Goal: Task Accomplishment & Management: Manage account settings

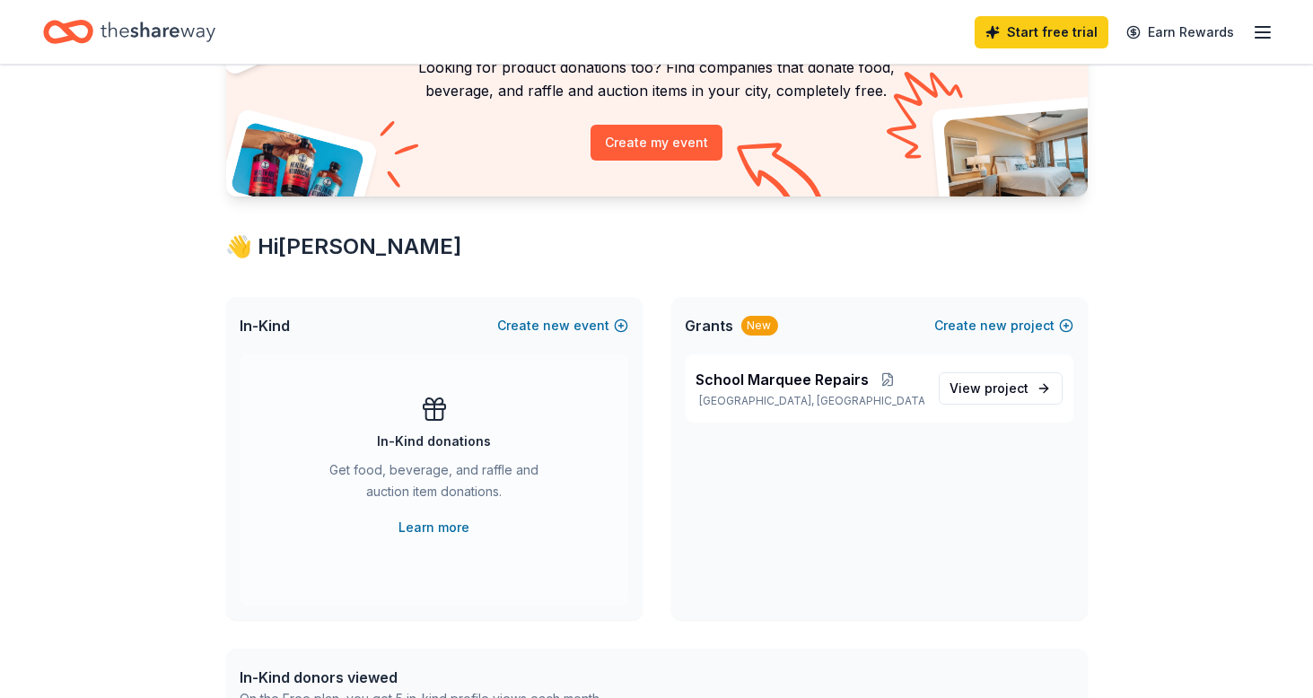
scroll to position [162, 0]
click at [997, 386] on span "project" at bounding box center [1008, 389] width 44 height 15
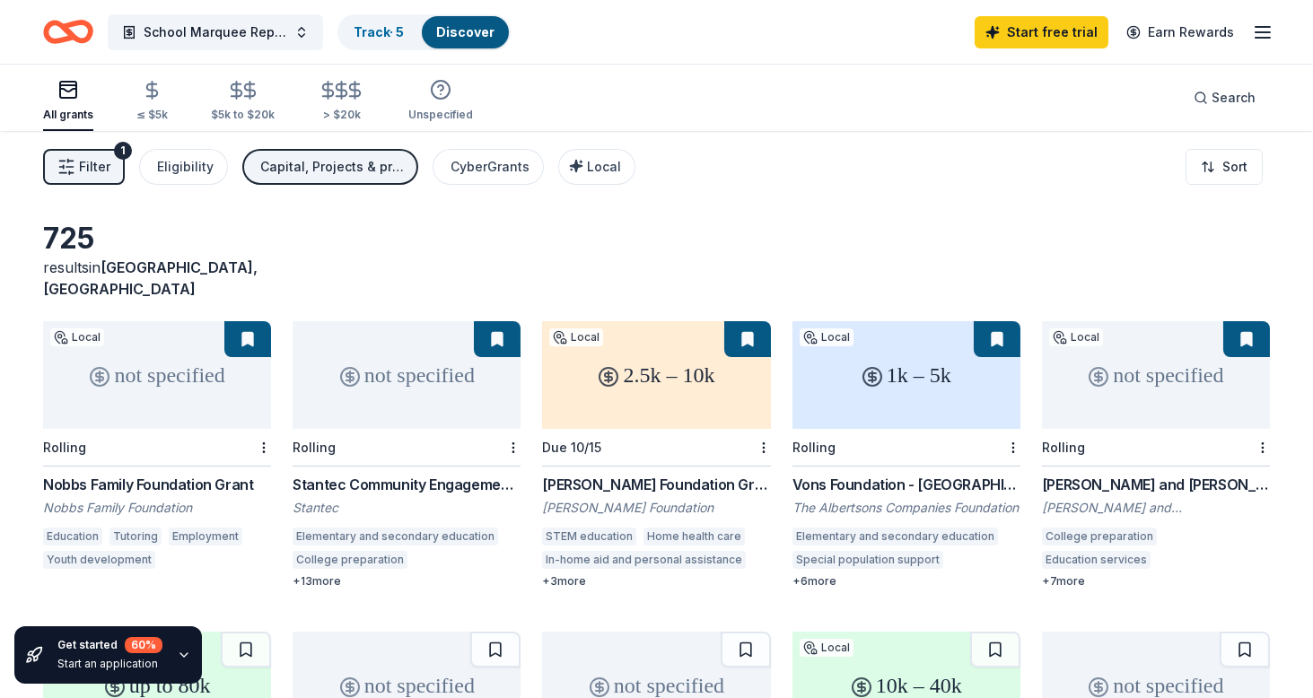
click at [100, 165] on span "Filter" at bounding box center [94, 167] width 31 height 22
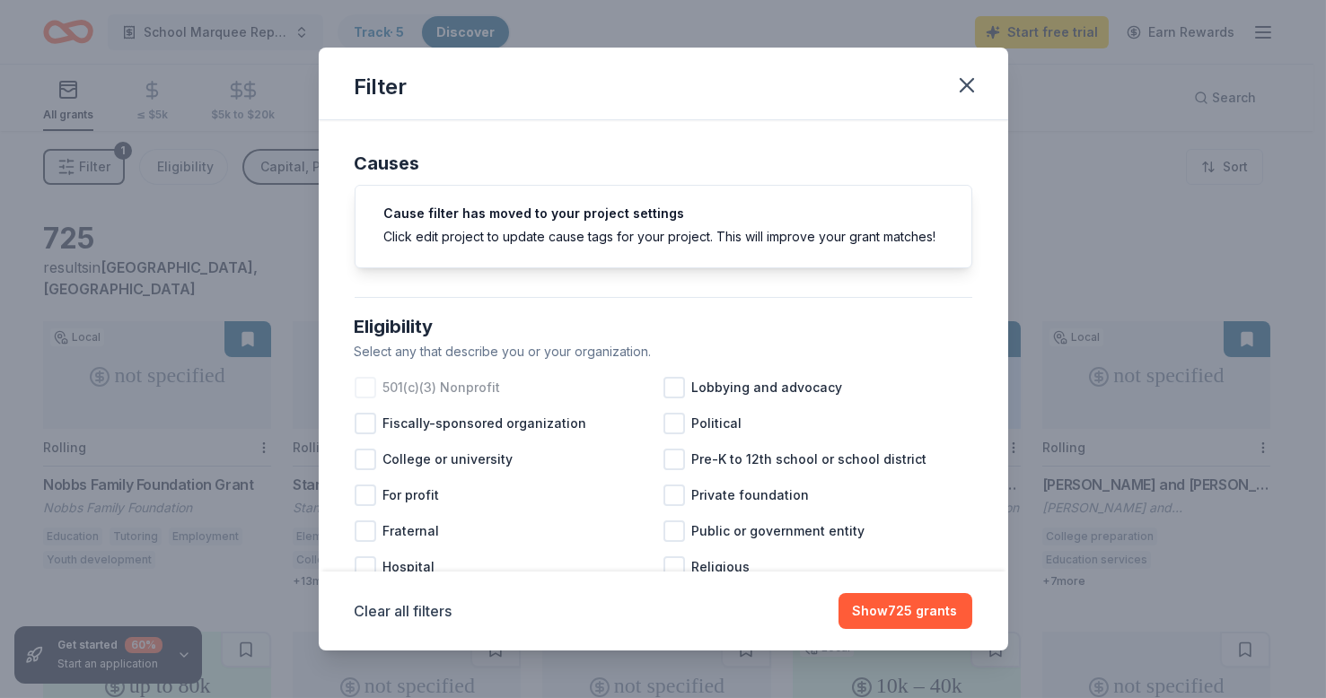
click at [364, 399] on div at bounding box center [366, 388] width 22 height 22
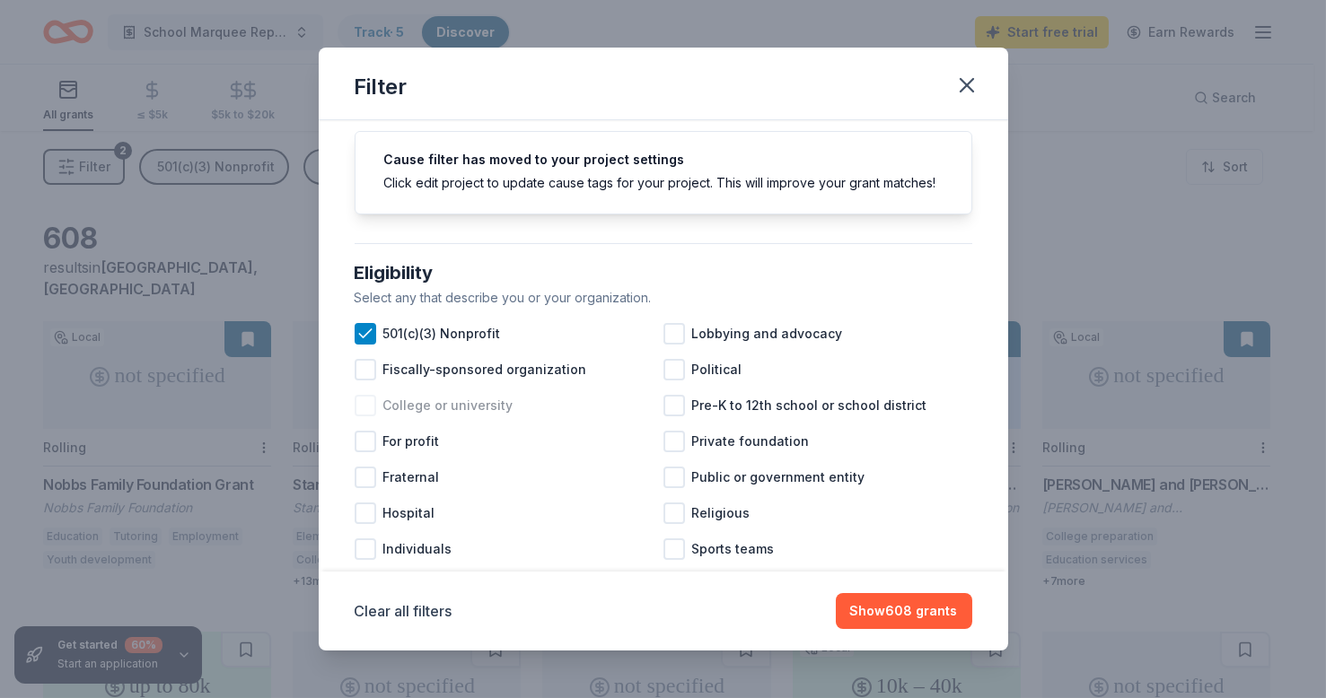
scroll to position [81, 0]
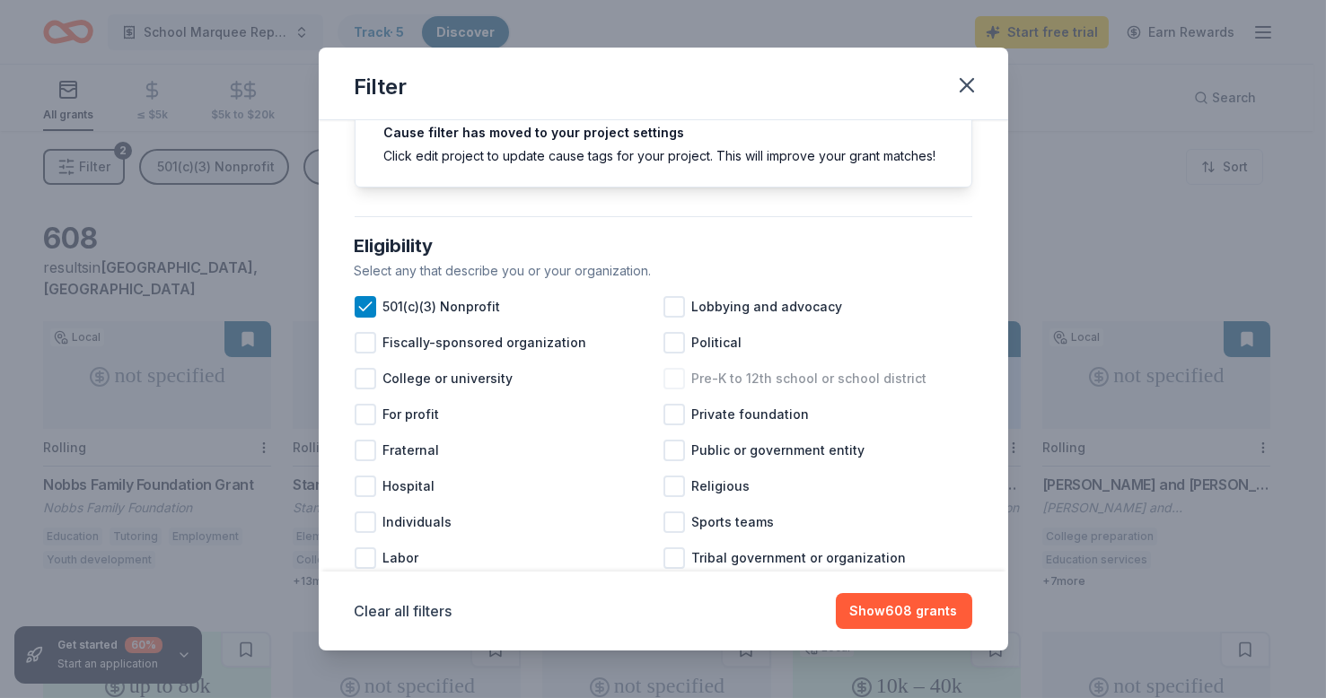
click at [676, 390] on div at bounding box center [674, 379] width 22 height 22
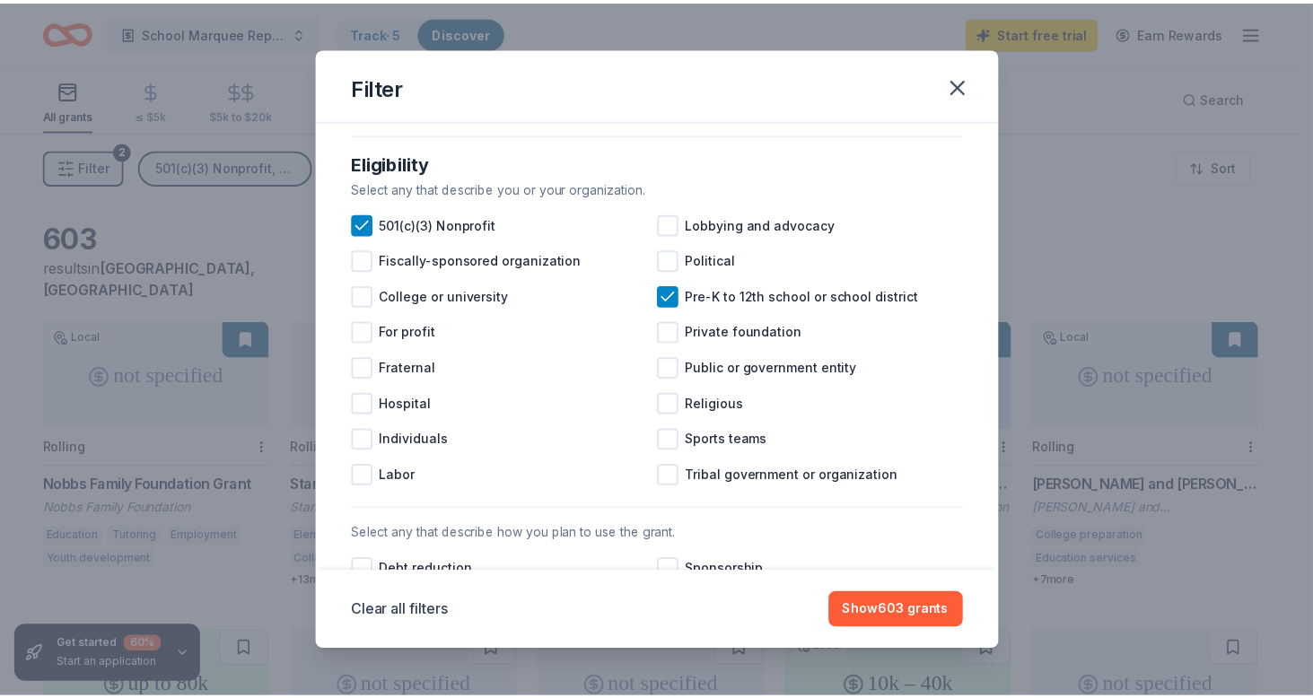
scroll to position [162, 0]
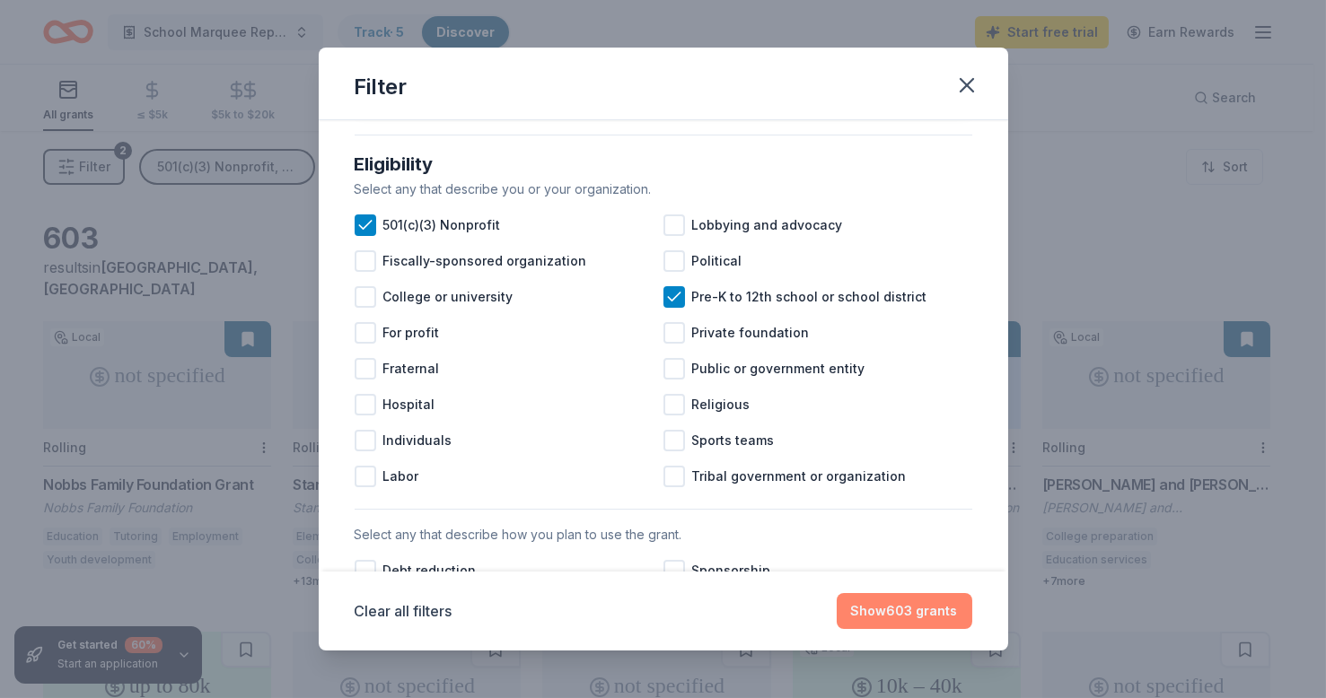
click at [885, 607] on button "Show 603 grants" at bounding box center [905, 611] width 136 height 36
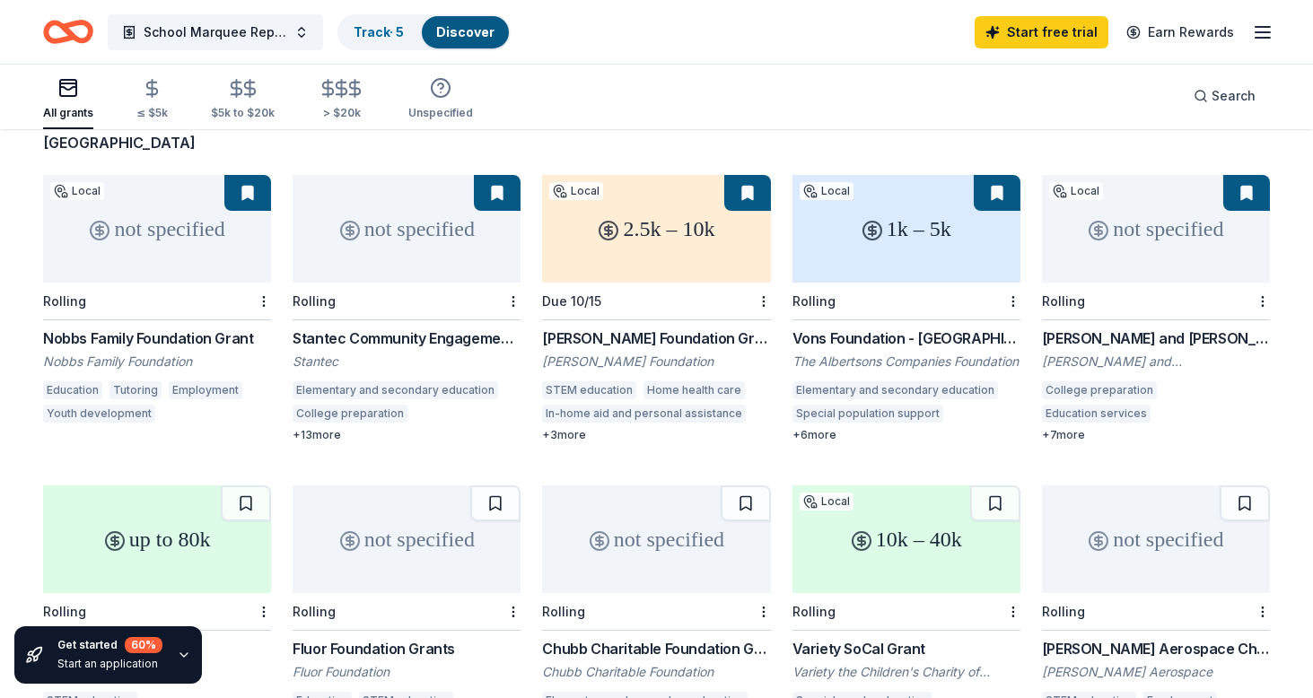
scroll to position [0, 0]
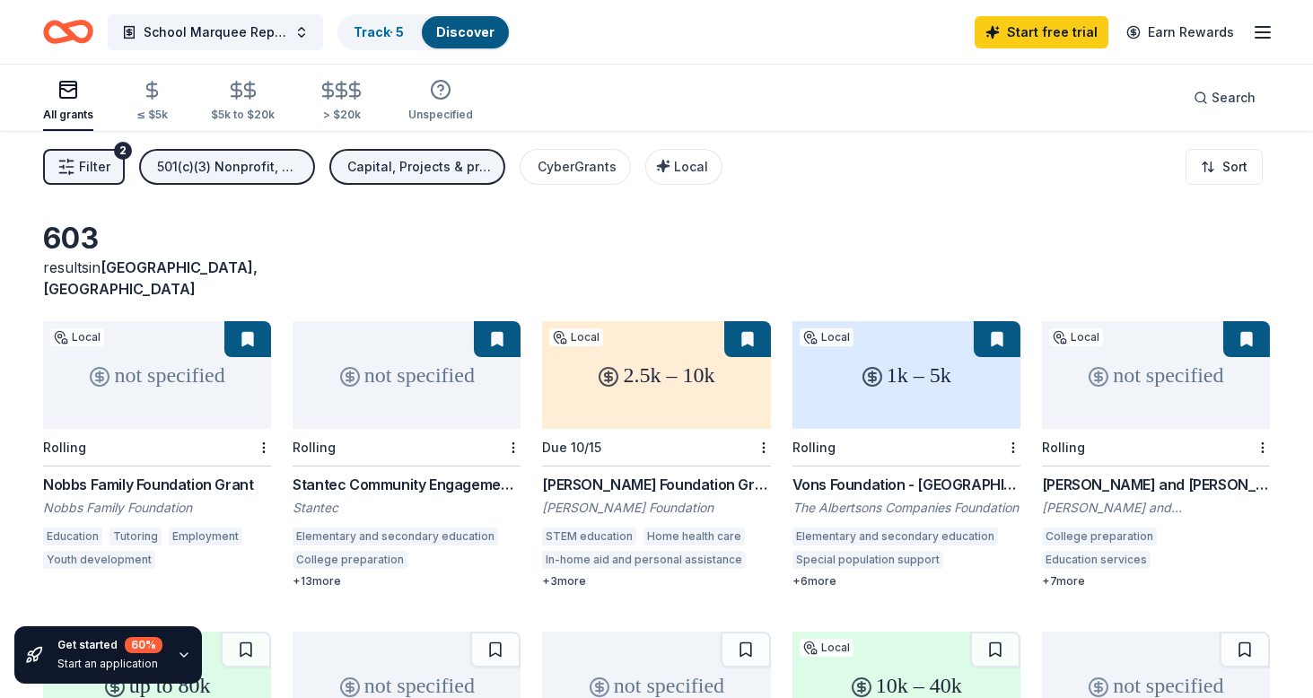
click at [891, 372] on div "1k – 5k" at bounding box center [907, 375] width 228 height 108
click at [229, 99] on icon "button" at bounding box center [236, 90] width 21 height 21
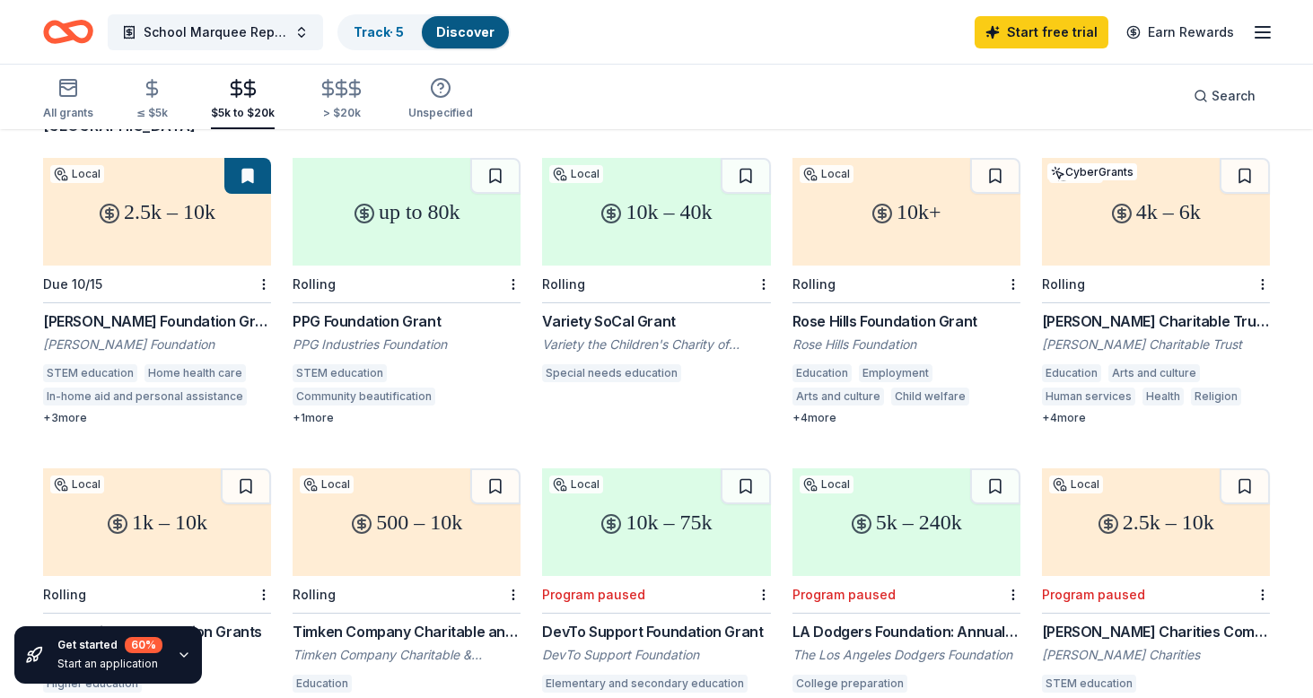
scroll to position [161, 0]
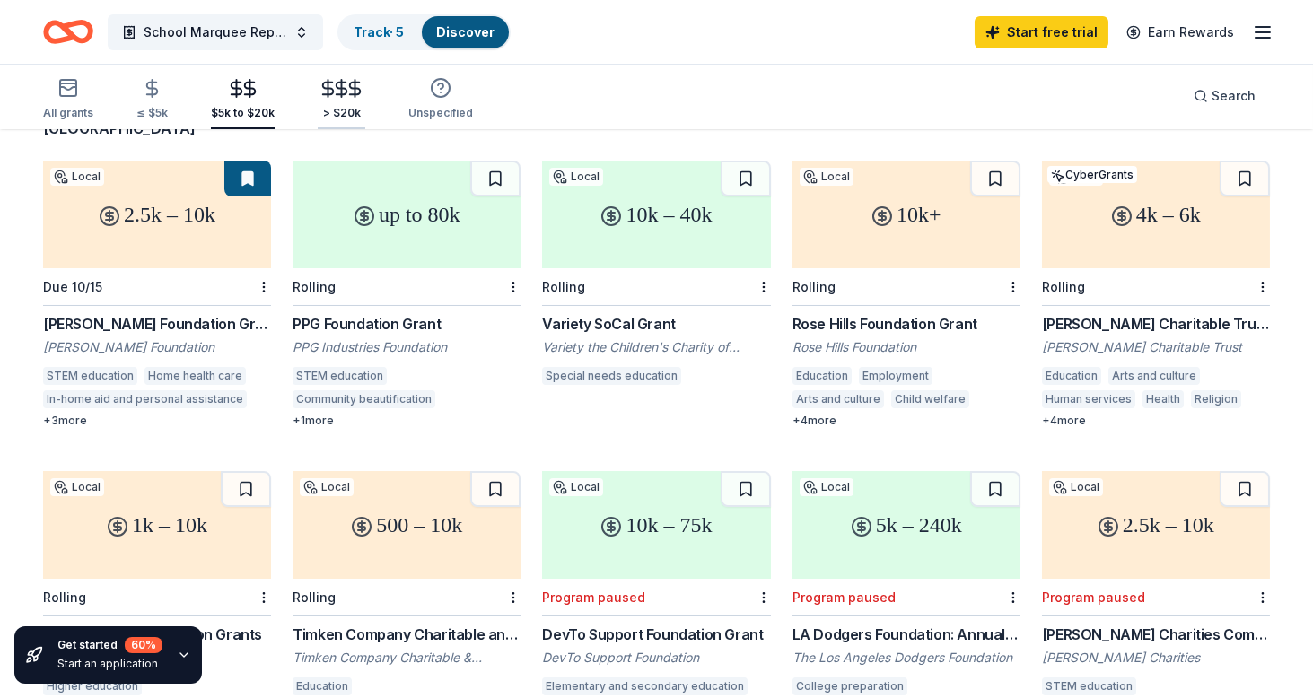
click at [345, 88] on icon "button" at bounding box center [355, 88] width 21 height 21
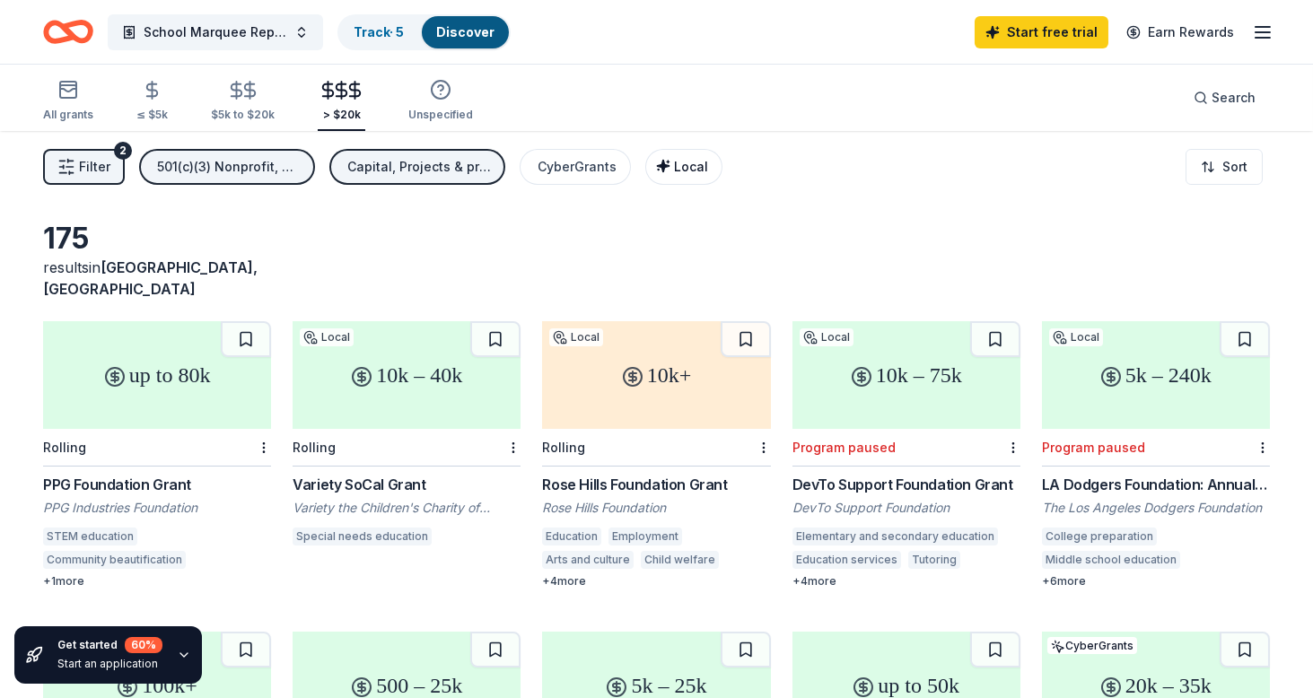
click at [680, 164] on span "Local" at bounding box center [691, 166] width 34 height 15
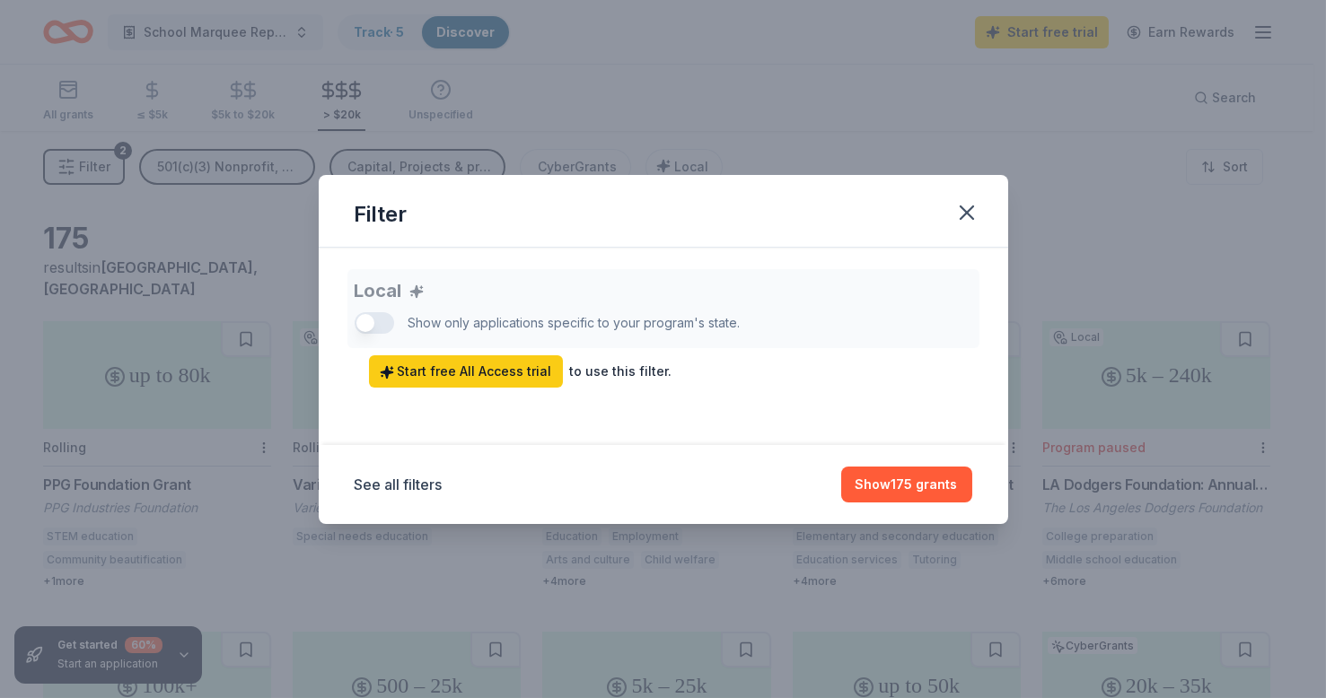
click at [370, 321] on div "Local Show only applications specific to your program's state. Start free All A…" at bounding box center [664, 328] width 618 height 119
click at [366, 324] on div "Local Show only applications specific to your program's state. Start free All A…" at bounding box center [664, 328] width 618 height 119
click at [962, 217] on icon "button" at bounding box center [966, 212] width 25 height 25
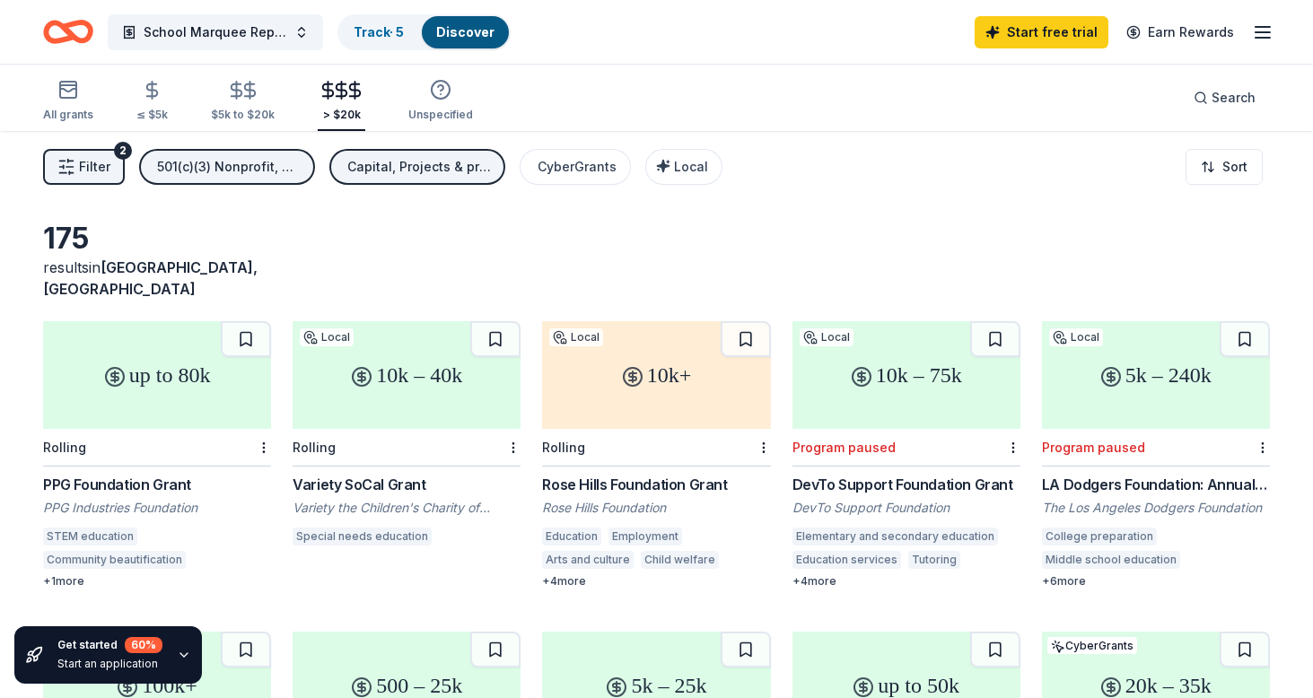
click at [85, 161] on span "Filter" at bounding box center [94, 167] width 31 height 22
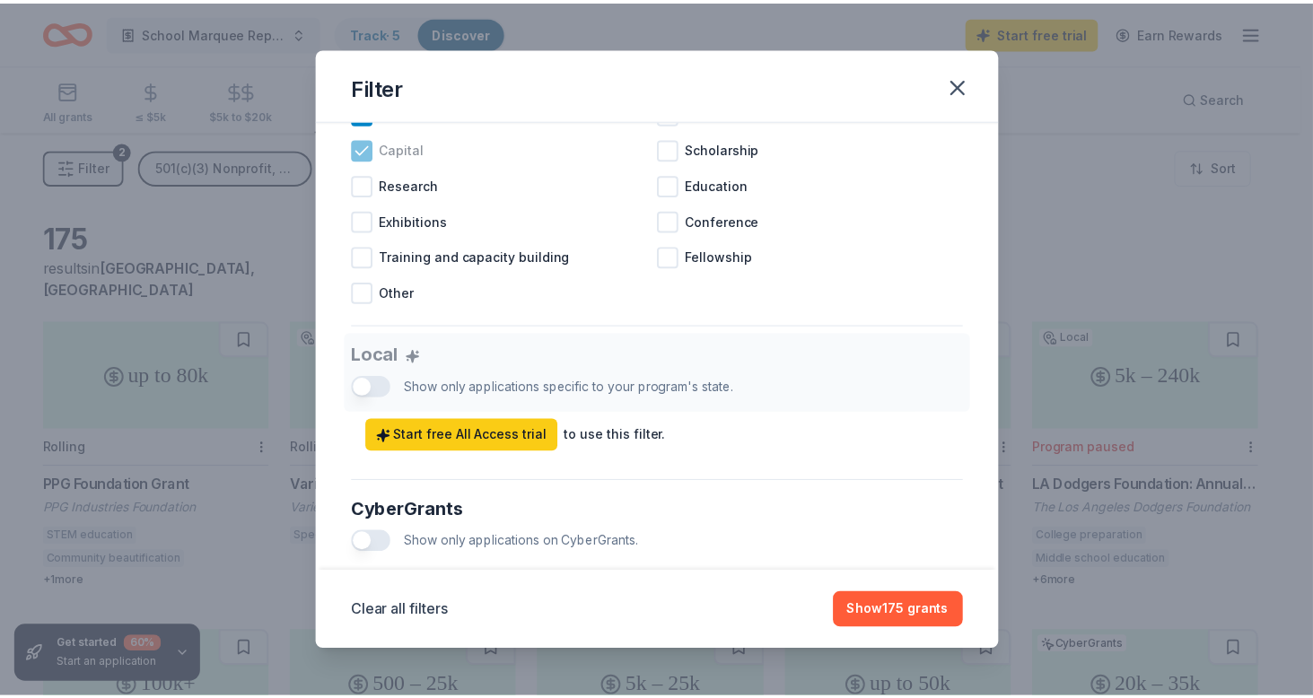
scroll to position [815, 0]
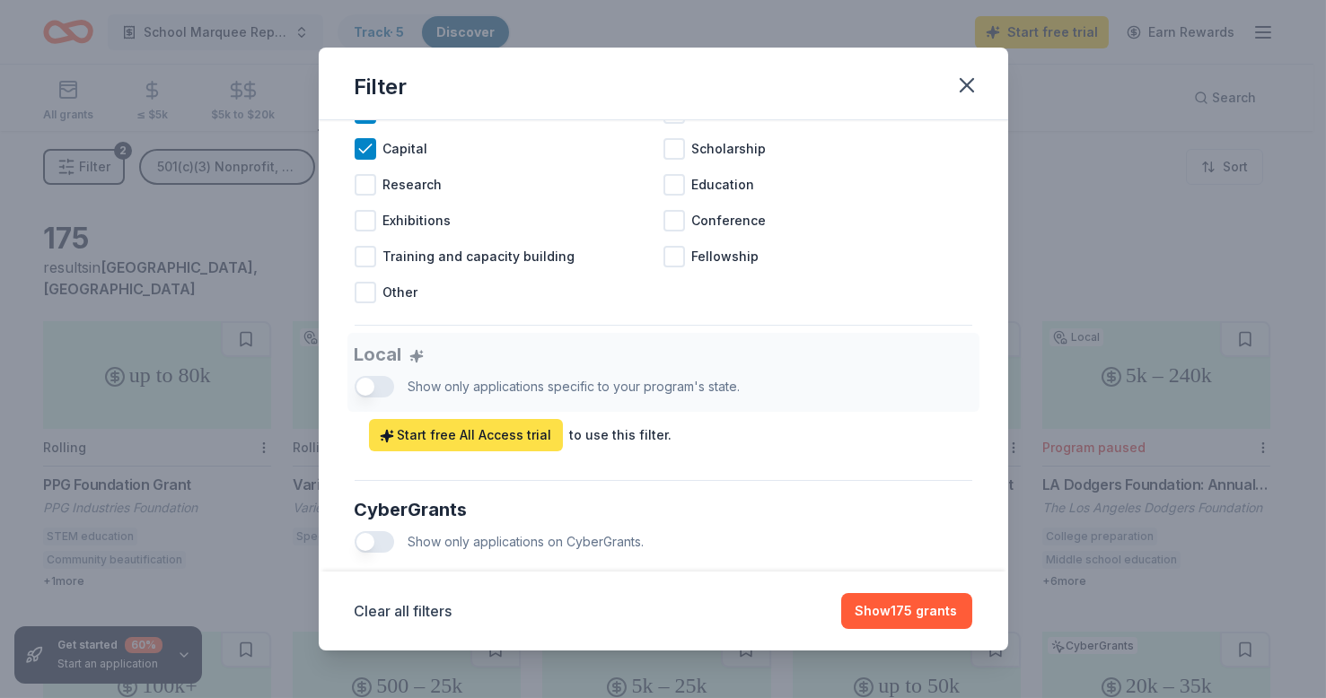
click at [421, 446] on span "Start free All Access trial" at bounding box center [466, 436] width 172 height 22
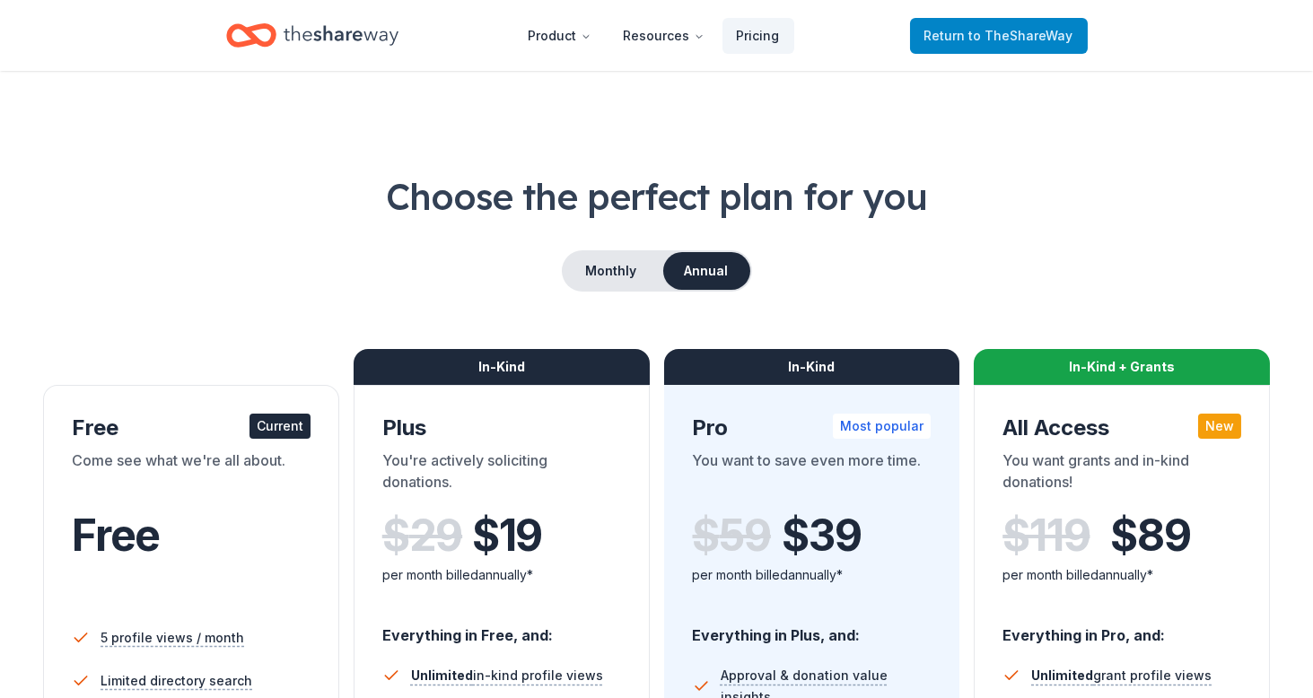
click at [979, 31] on span "to TheShareWay" at bounding box center [1022, 35] width 104 height 15
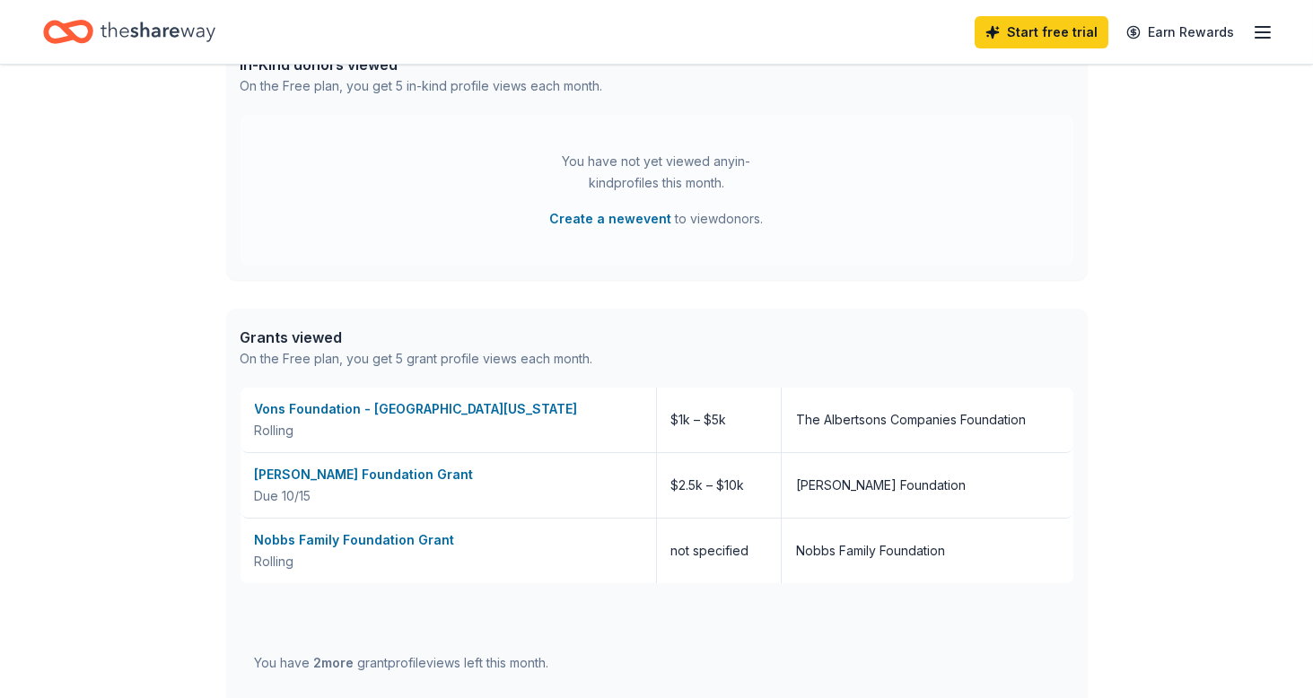
scroll to position [815, 0]
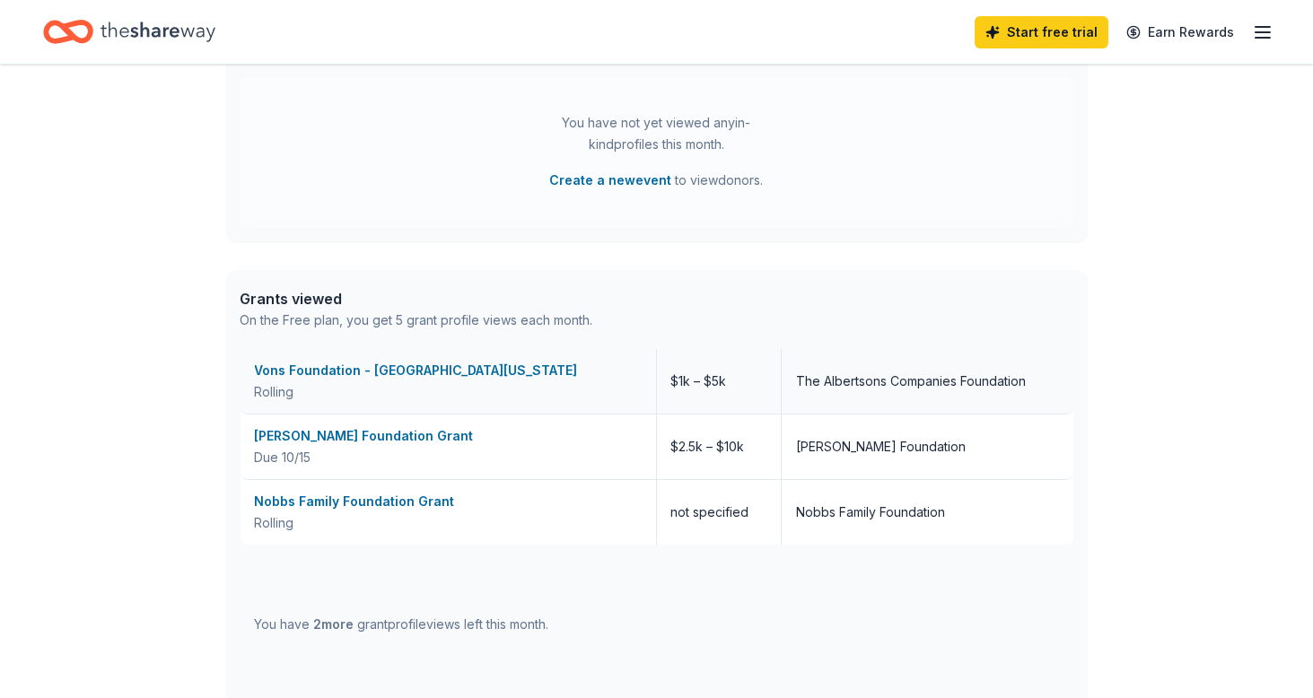
click at [369, 364] on div "Vons Foundation - [GEOGRAPHIC_DATA][US_STATE]" at bounding box center [448, 371] width 387 height 22
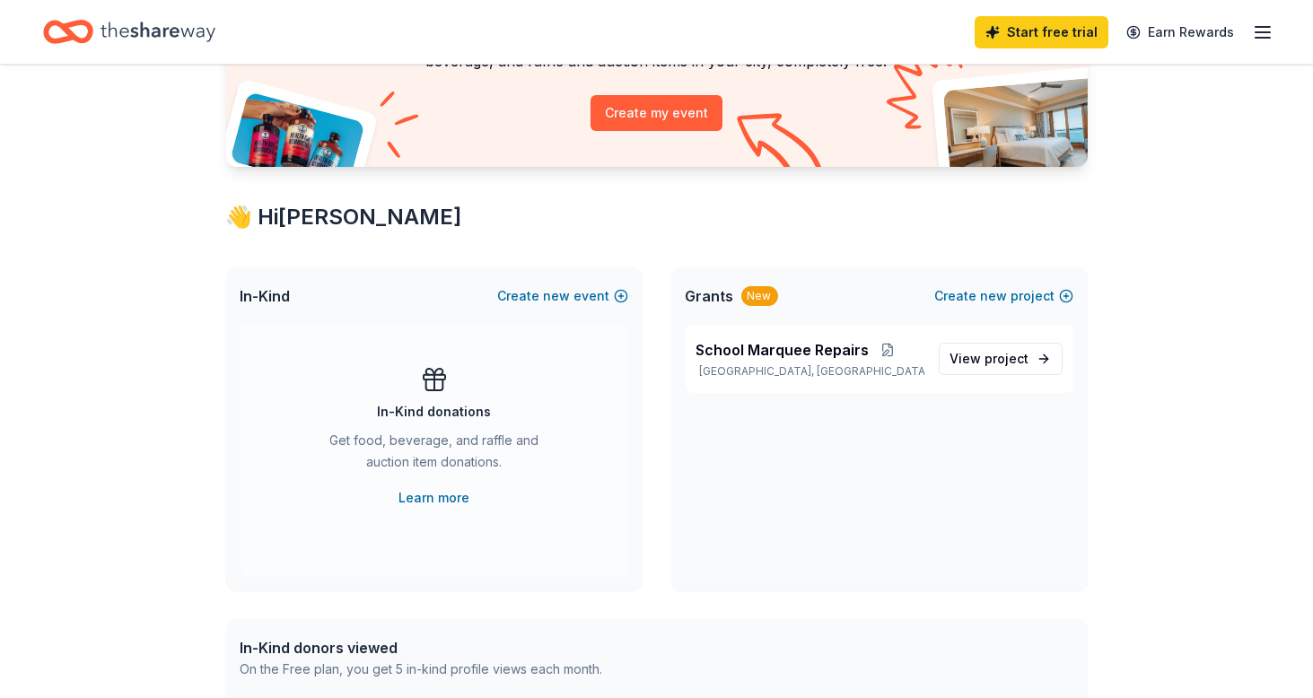
scroll to position [244, 0]
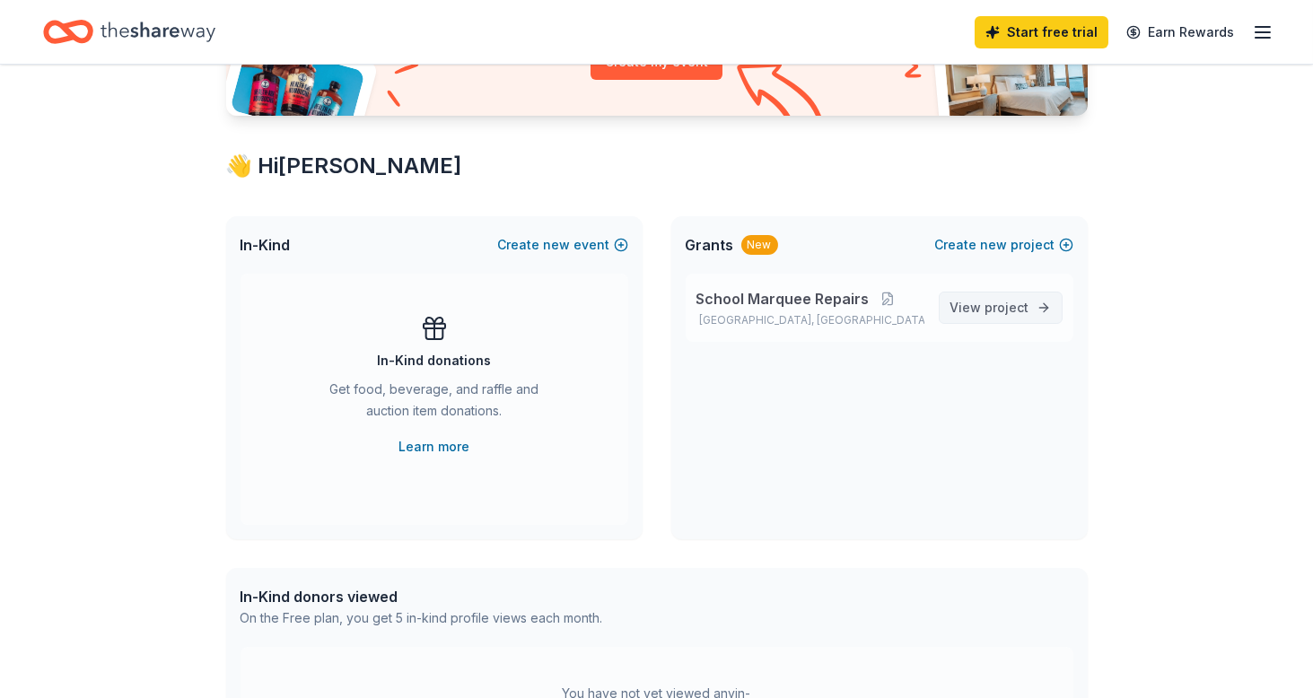
click at [989, 310] on span "project" at bounding box center [1008, 307] width 44 height 15
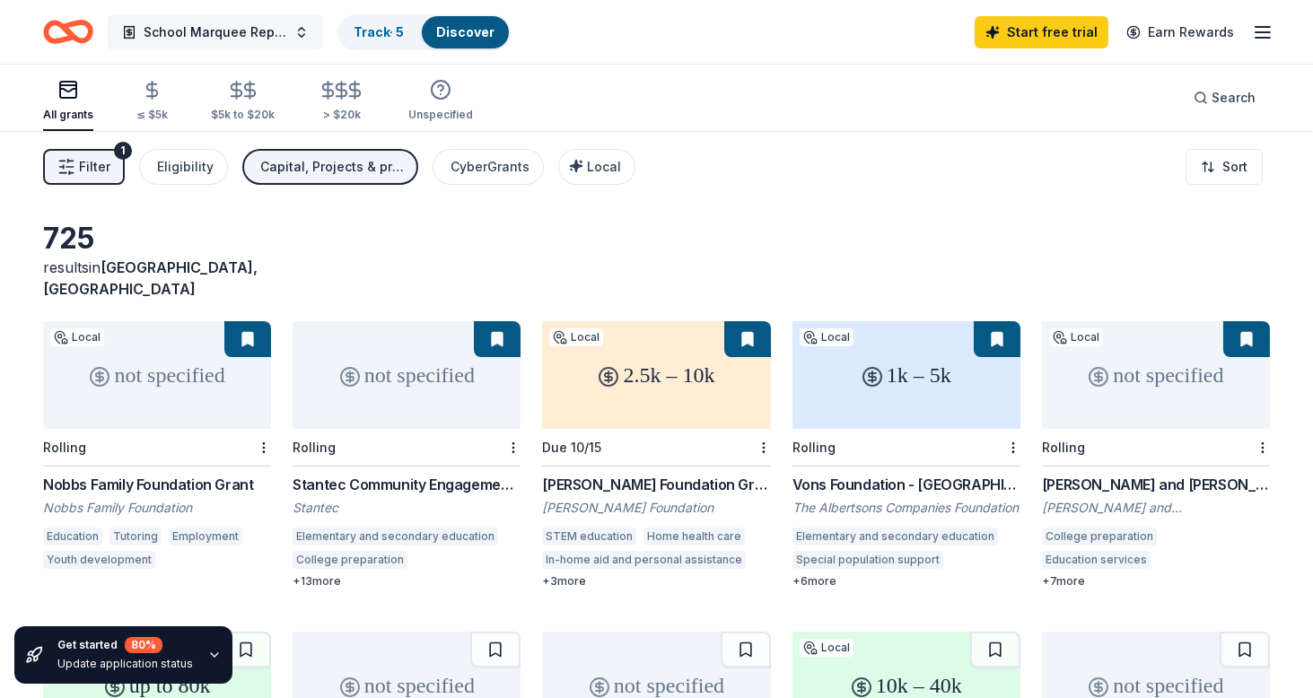
click at [289, 31] on button "School Marquee Repairs" at bounding box center [215, 32] width 215 height 36
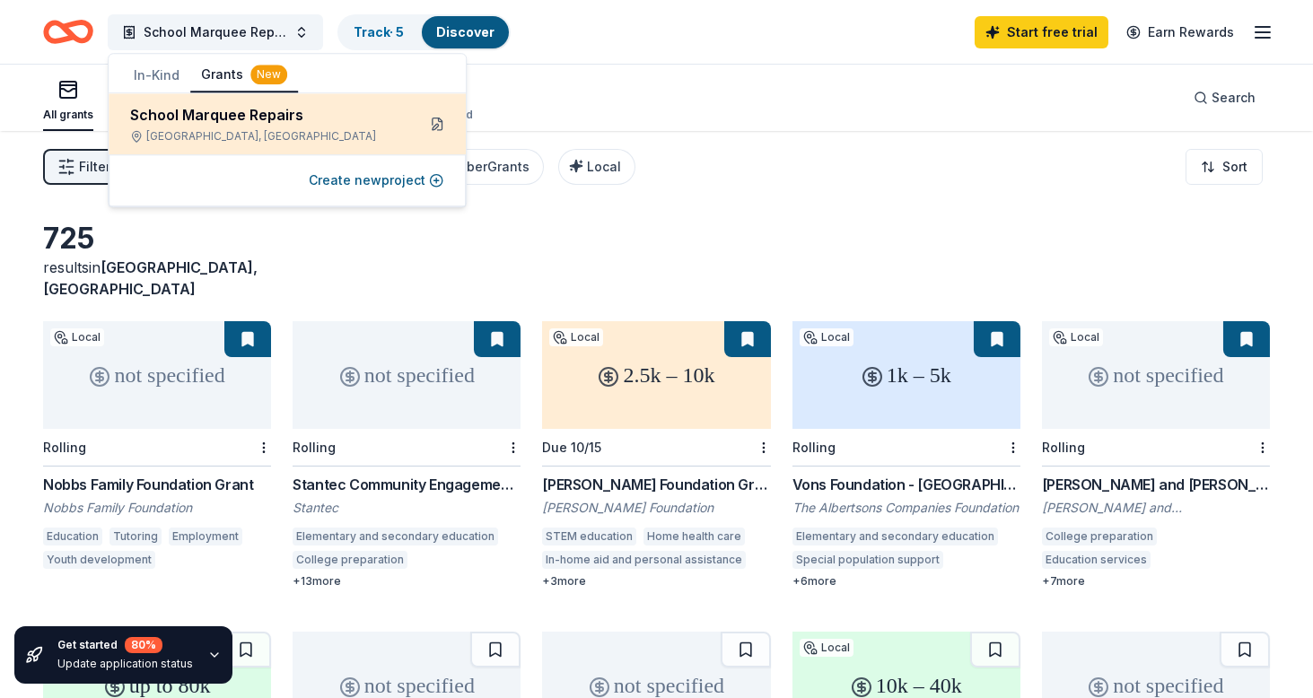
click at [436, 123] on button at bounding box center [437, 124] width 29 height 29
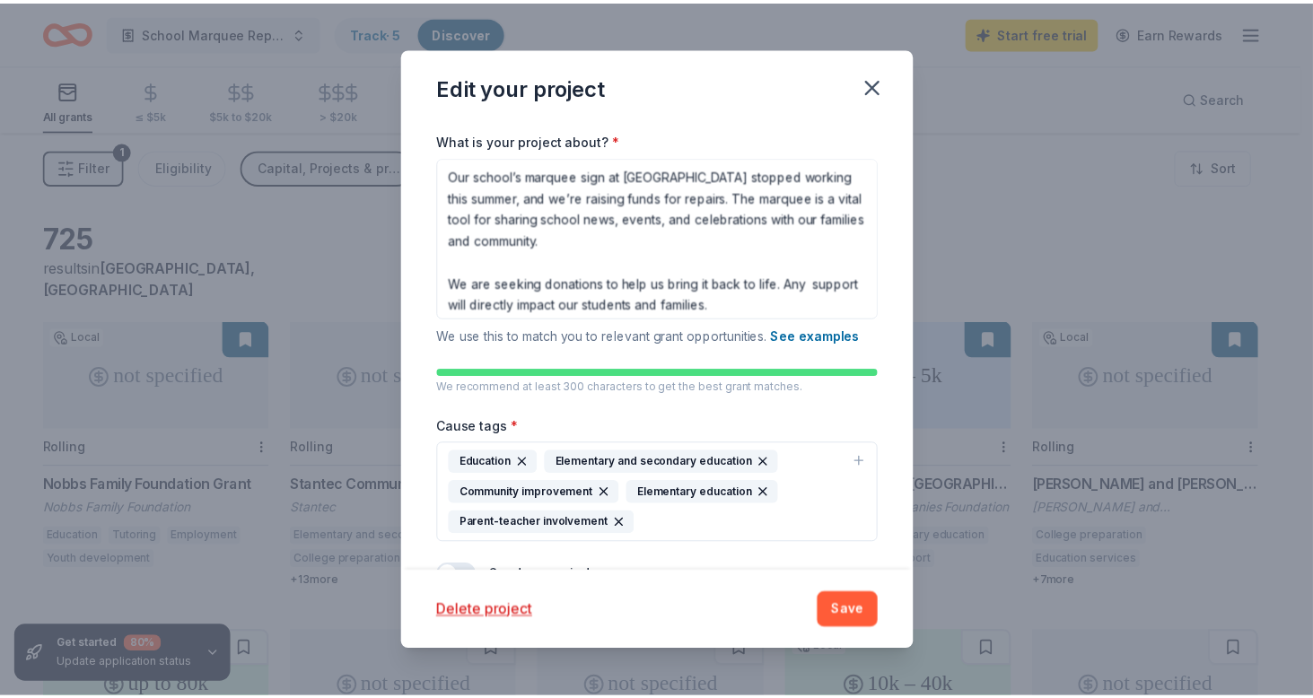
scroll to position [146, 0]
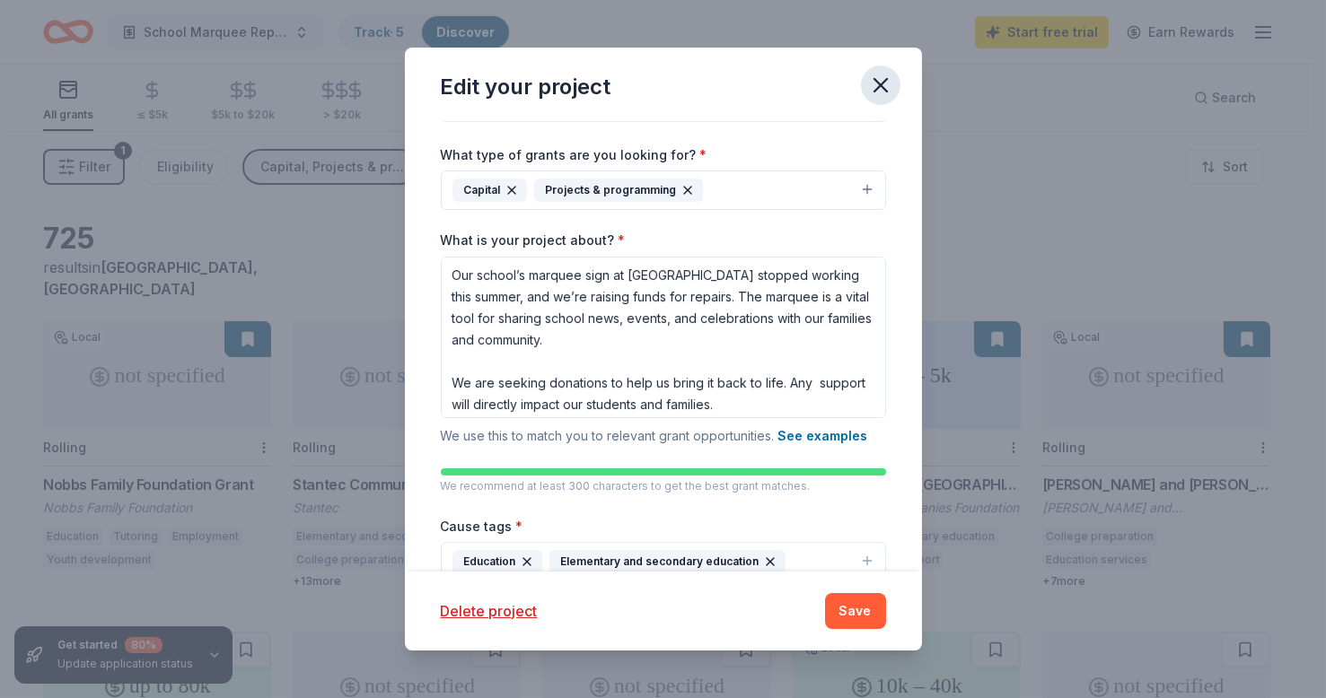
click at [876, 89] on icon "button" at bounding box center [880, 85] width 25 height 25
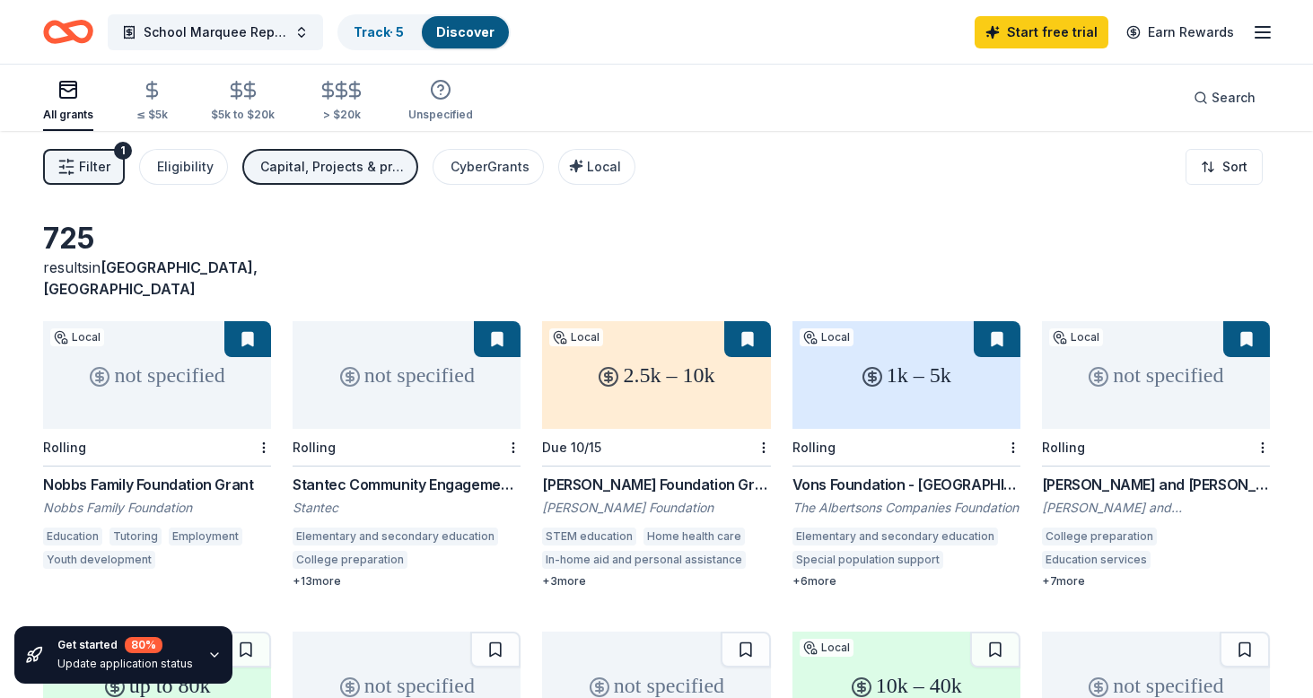
click at [1259, 31] on icon "button" at bounding box center [1263, 33] width 22 height 22
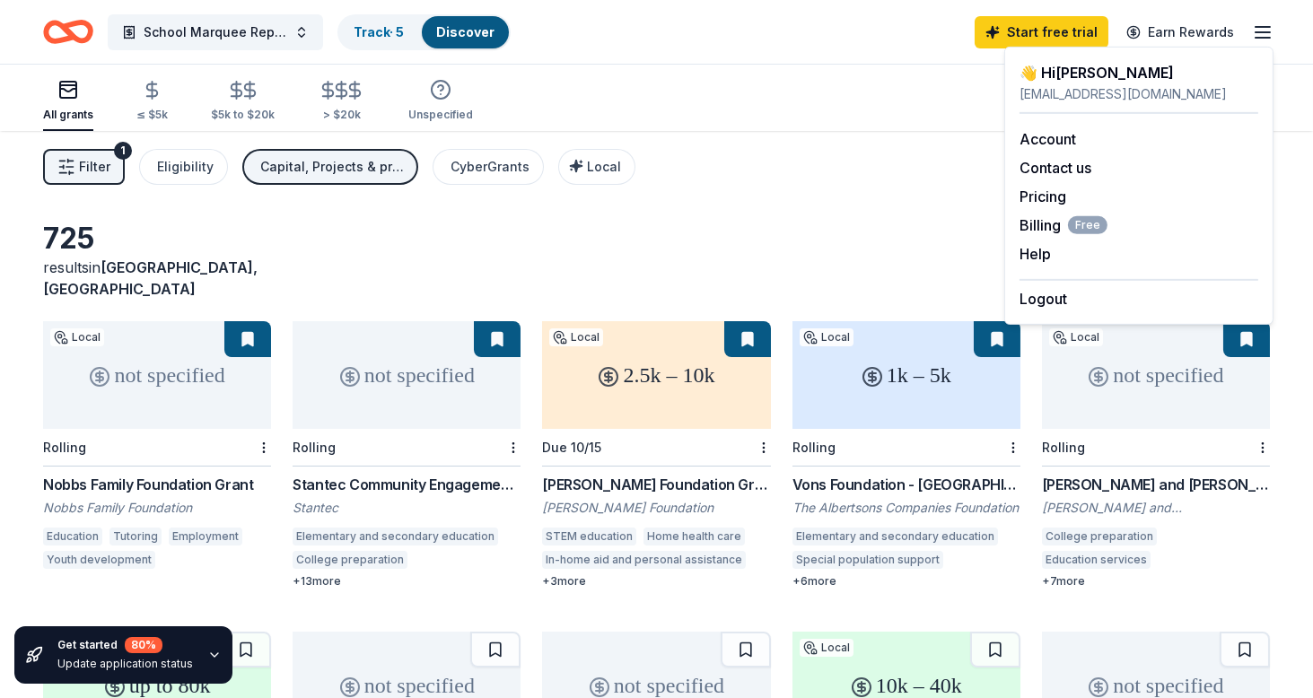
click at [1082, 85] on div "jbashout@yahoo.com" at bounding box center [1139, 94] width 239 height 22
click at [1051, 139] on link "Account" at bounding box center [1048, 139] width 57 height 18
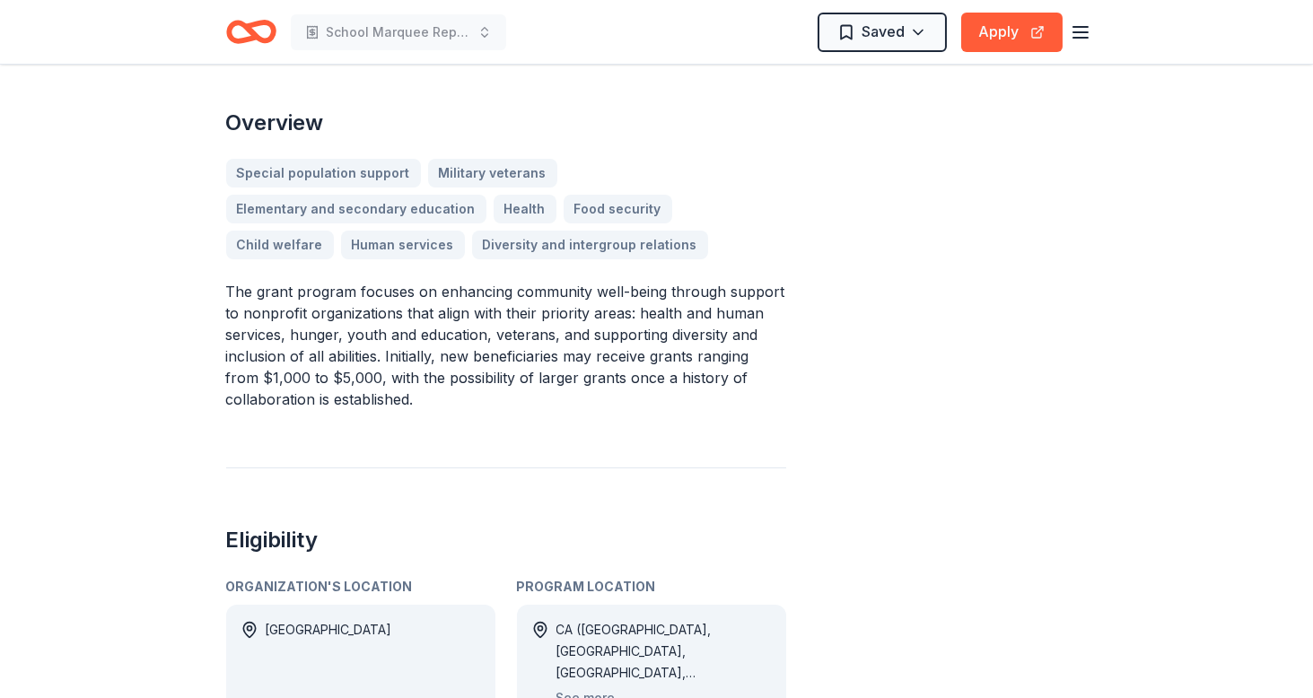
scroll to position [162, 0]
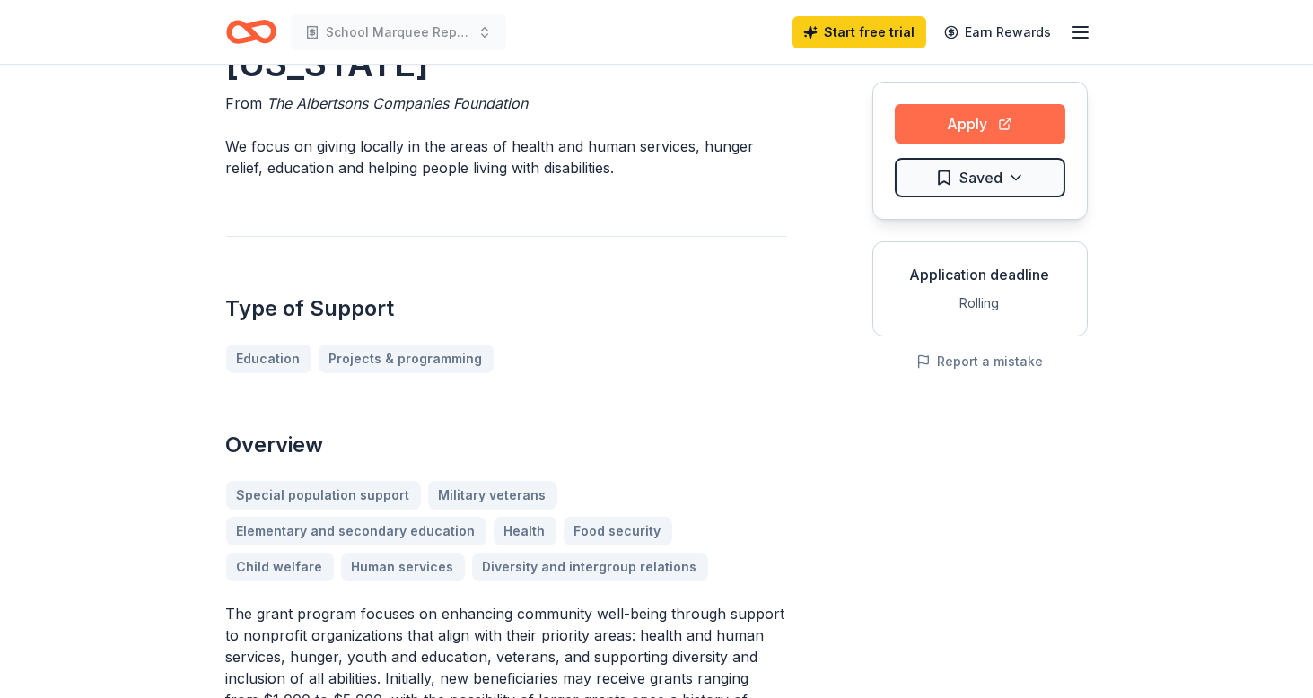
click at [963, 106] on button "Apply" at bounding box center [980, 124] width 171 height 40
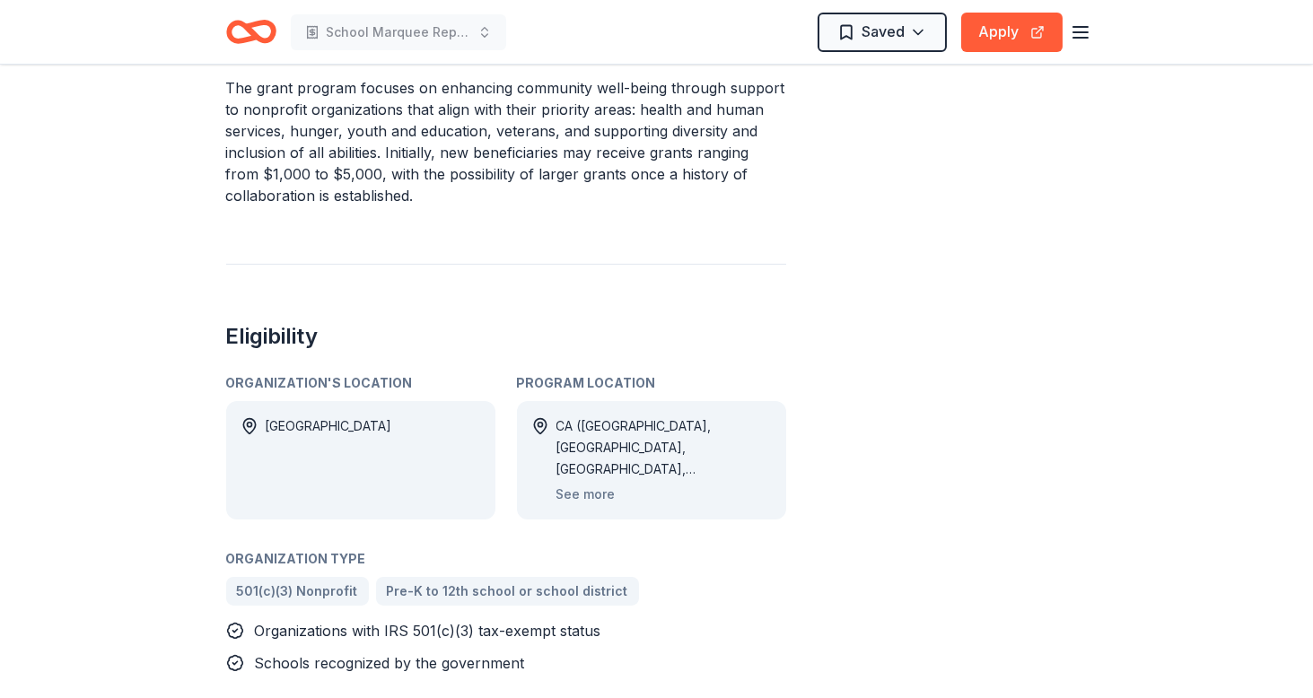
scroll to position [734, 0]
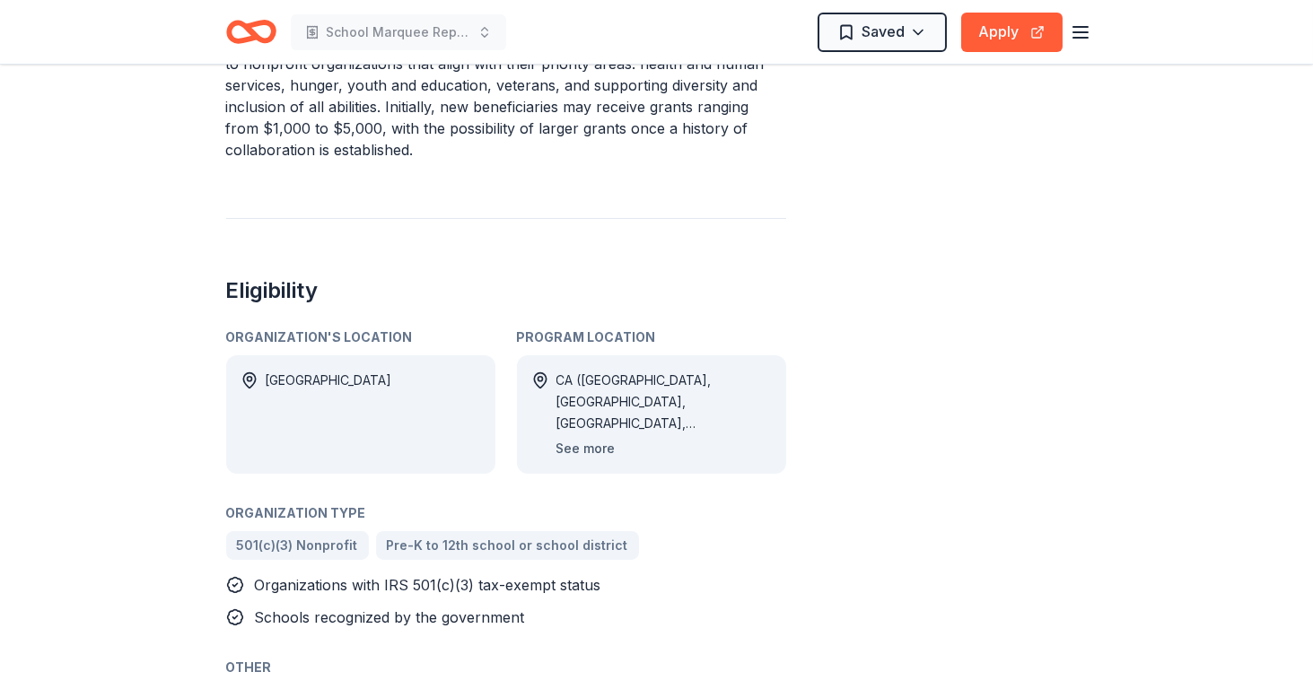
click at [586, 438] on button "See more" at bounding box center [586, 449] width 59 height 22
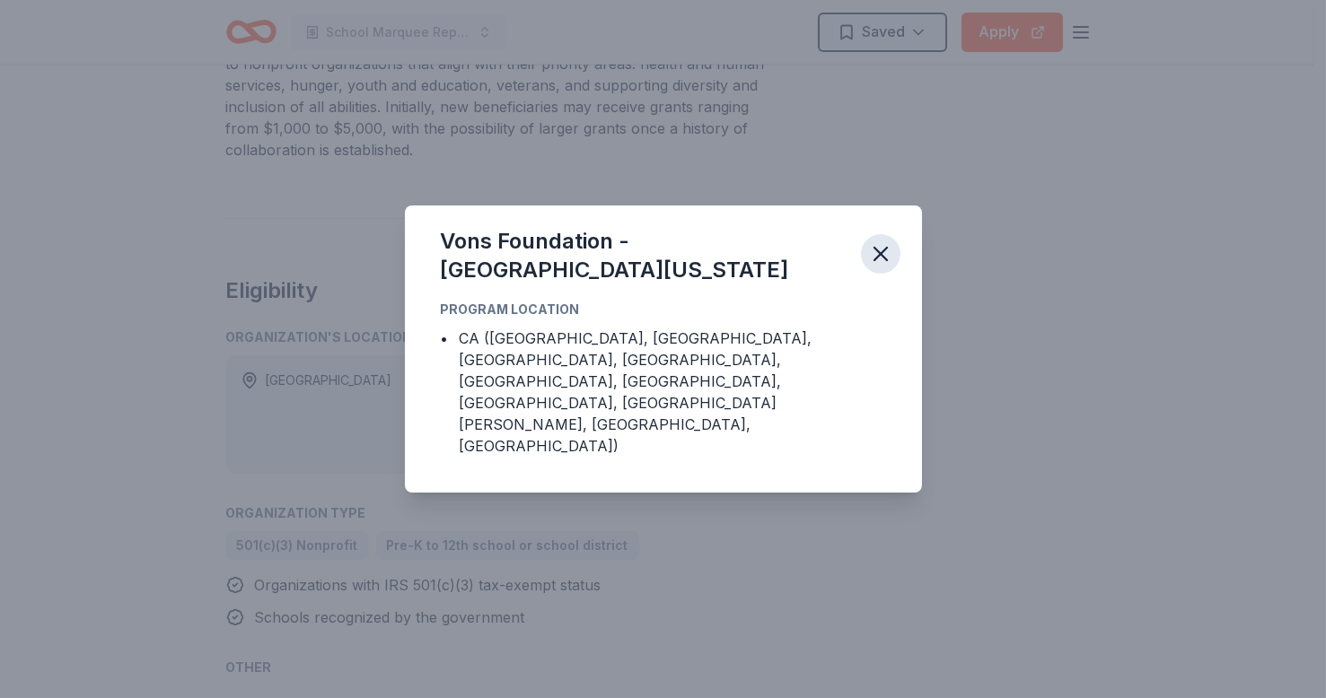
click at [876, 267] on icon "button" at bounding box center [880, 254] width 25 height 25
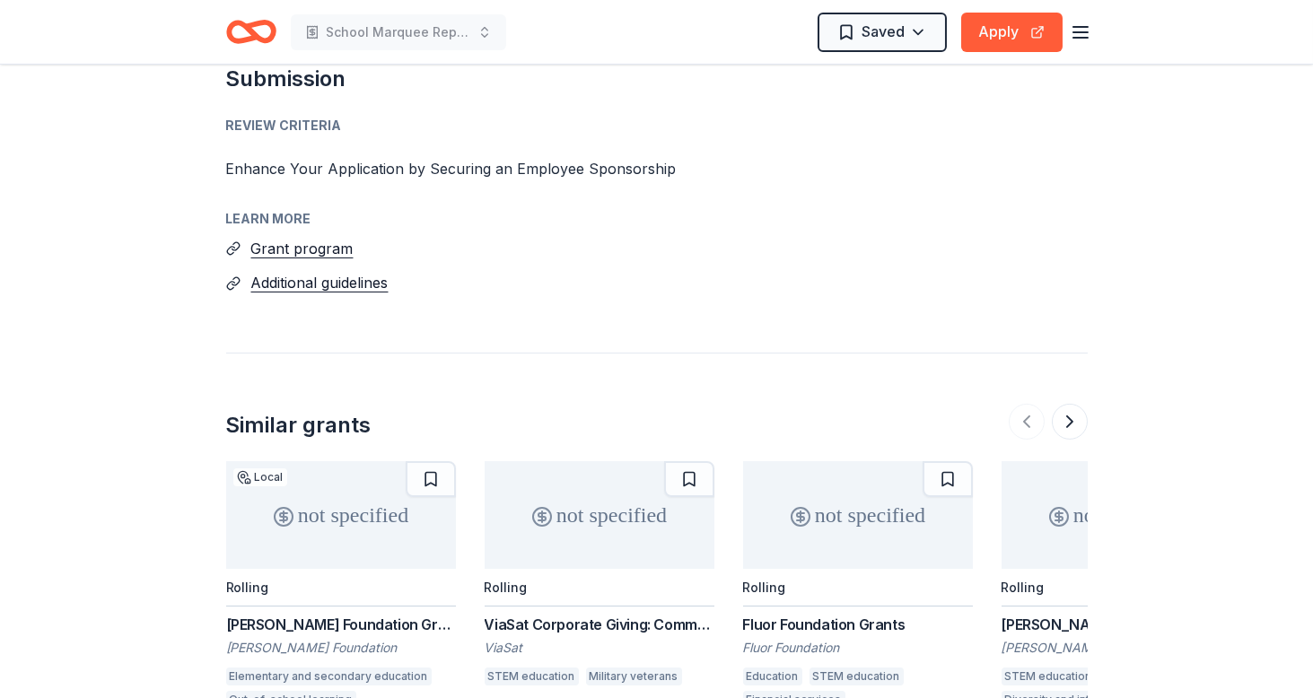
scroll to position [2121, 0]
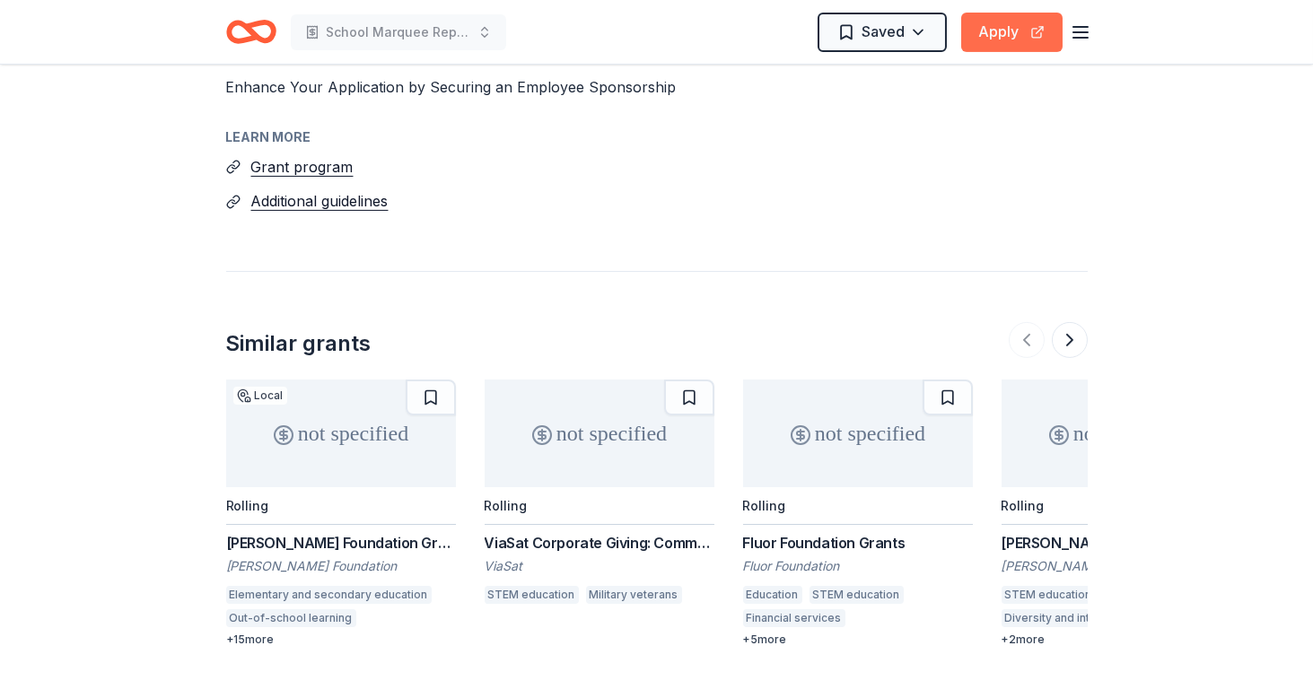
click at [993, 35] on button "Apply" at bounding box center [1012, 33] width 101 height 40
